Goal: Information Seeking & Learning: Learn about a topic

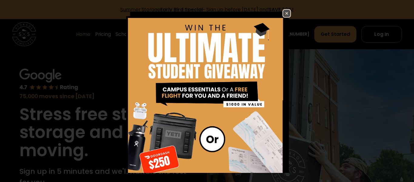
click at [286, 12] on img at bounding box center [286, 13] width 7 height 7
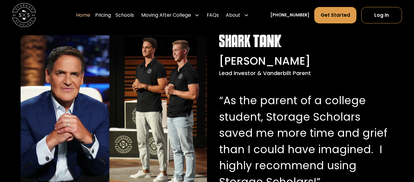
scroll to position [584, 0]
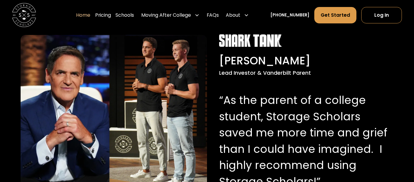
click at [281, 73] on div "Lead Investor & Vanderbilt Parent" at bounding box center [305, 73] width 172 height 8
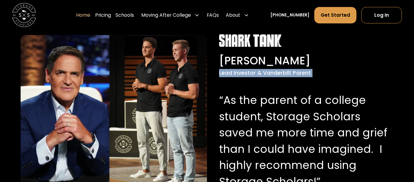
click at [281, 73] on div "Lead Investor & Vanderbilt Parent" at bounding box center [305, 73] width 172 height 8
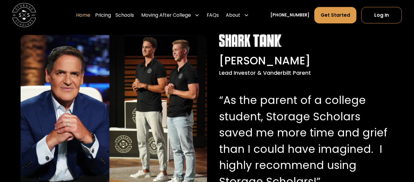
click at [281, 73] on div "Lead Investor & Vanderbilt Parent" at bounding box center [305, 73] width 172 height 8
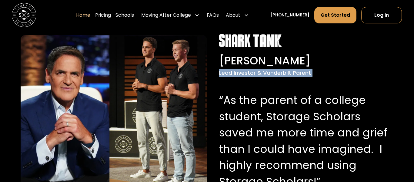
click at [281, 73] on div "Lead Investor & Vanderbilt Parent" at bounding box center [305, 73] width 172 height 8
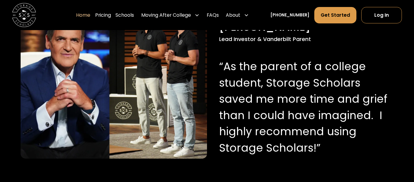
scroll to position [620, 0]
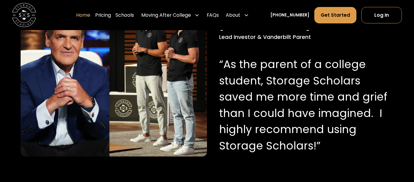
click at [278, 58] on p "“As the parent of a college student, Storage Scholars saved me more time and gr…" at bounding box center [305, 104] width 172 height 97
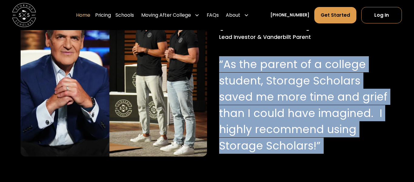
click at [278, 58] on p "“As the parent of a college student, Storage Scholars saved me more time and gr…" at bounding box center [305, 104] width 172 height 97
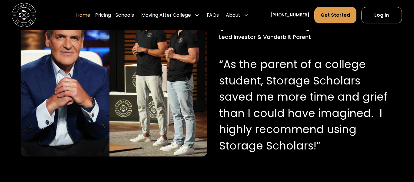
click at [278, 58] on p "“As the parent of a college student, Storage Scholars saved me more time and gr…" at bounding box center [305, 104] width 172 height 97
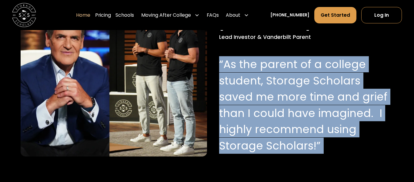
click at [272, 90] on p "“As the parent of a college student, Storage Scholars saved me more time and gr…" at bounding box center [305, 104] width 172 height 97
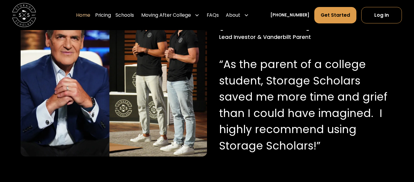
click at [272, 90] on p "“As the parent of a college student, Storage Scholars saved me more time and gr…" at bounding box center [305, 104] width 172 height 97
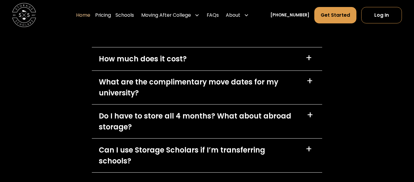
scroll to position [1696, 0]
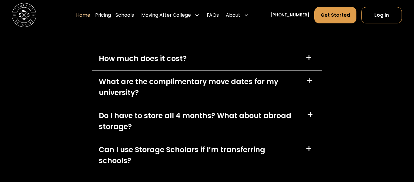
click at [292, 55] on div "How much does it cost? +" at bounding box center [207, 58] width 231 height 23
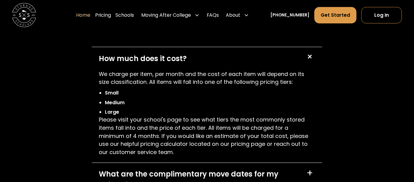
click at [292, 55] on div "How much does it cost? +" at bounding box center [207, 58] width 231 height 23
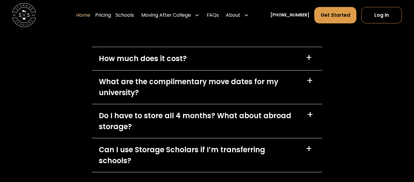
click at [279, 87] on div "What are the complimentary move dates for my university?" at bounding box center [199, 87] width 200 height 22
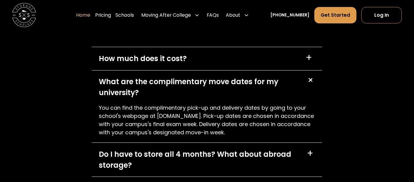
click at [279, 87] on div "What are the complimentary move dates for my university?" at bounding box center [199, 87] width 200 height 22
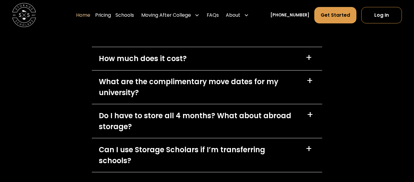
click at [267, 123] on div "Do I have to store all 4 months? What about abroad storage?" at bounding box center [199, 121] width 200 height 22
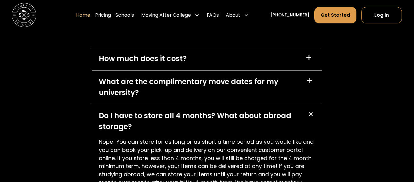
click at [267, 123] on div "Do I have to store all 4 months? What about abroad storage?" at bounding box center [199, 121] width 200 height 22
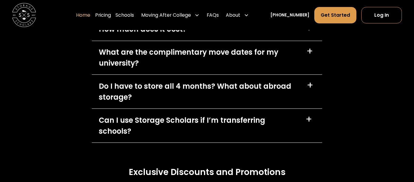
scroll to position [1730, 0]
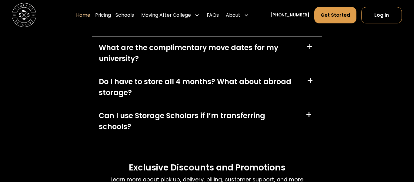
click at [270, 88] on div "Do I have to store all 4 months? What about abroad storage?" at bounding box center [199, 87] width 200 height 22
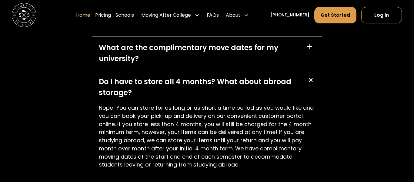
click at [270, 88] on div "Do I have to store all 4 months? What about abroad storage?" at bounding box center [199, 87] width 200 height 22
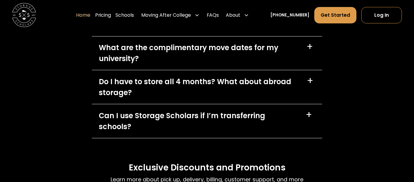
click at [248, 117] on div "Can I use Storage Scholars if I’m transferring schools?" at bounding box center [198, 121] width 199 height 22
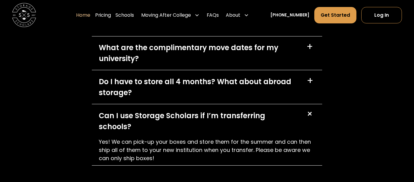
click at [248, 117] on div "Can I use Storage Scholars if I’m transferring schools?" at bounding box center [198, 121] width 199 height 22
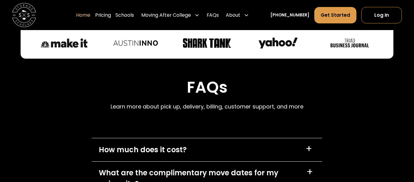
scroll to position [1604, 0]
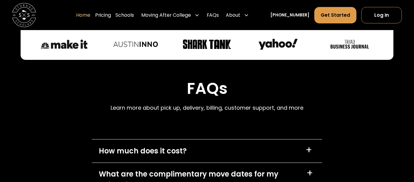
click at [224, 114] on div "FAQs Learn more about pick up, delivery, billing, customer support, and more" at bounding box center [207, 97] width 193 height 36
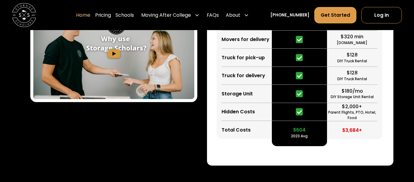
scroll to position [1171, 0]
